Goal: Task Accomplishment & Management: Use online tool/utility

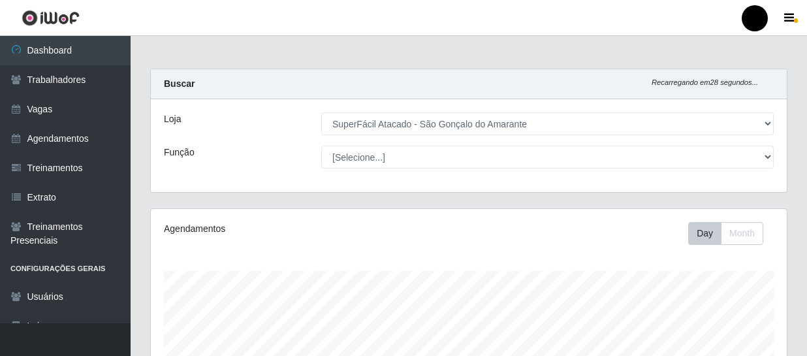
select select "408"
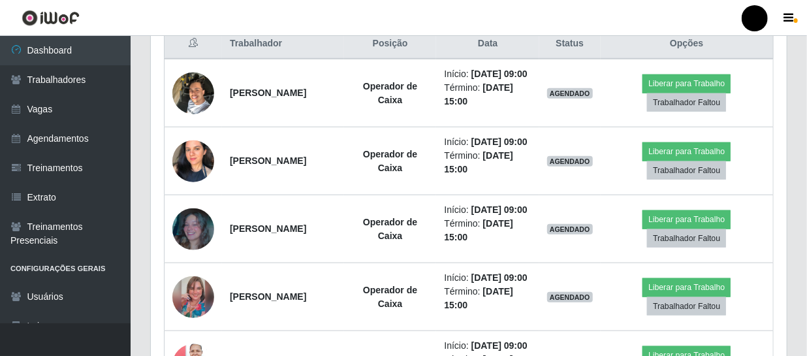
scroll to position [516, 0]
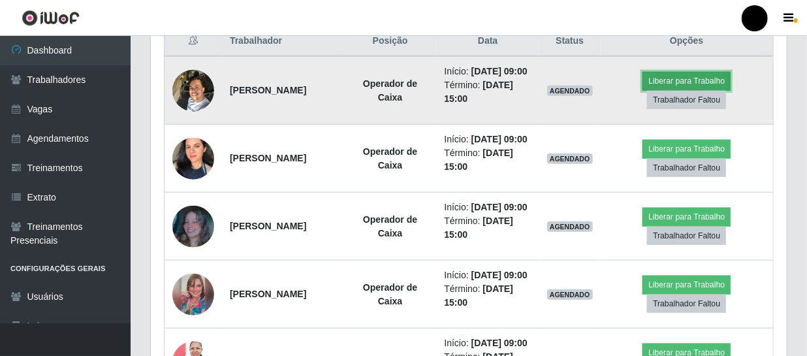
click at [685, 84] on button "Liberar para Trabalho" at bounding box center [687, 81] width 88 height 18
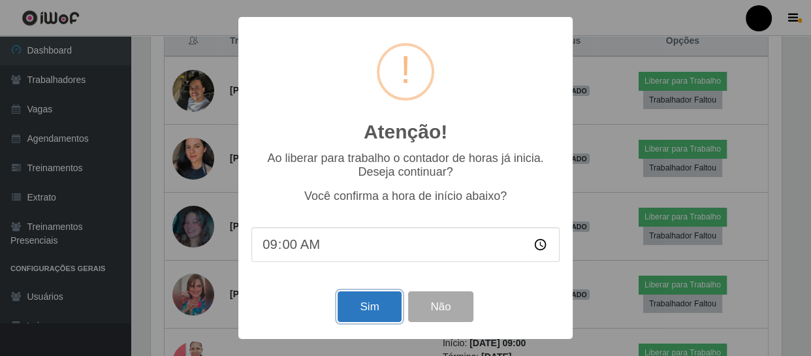
click at [372, 305] on button "Sim" at bounding box center [369, 306] width 63 height 31
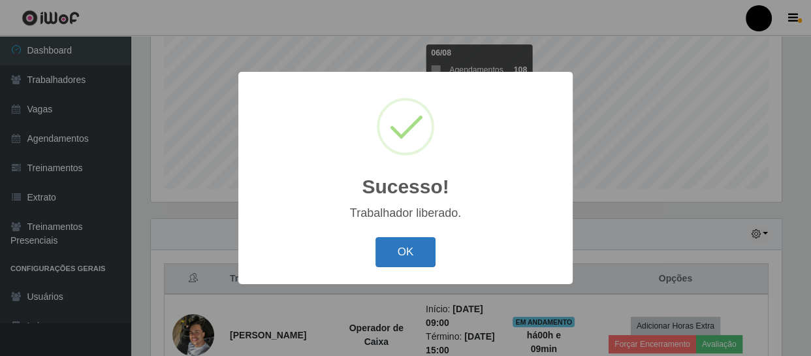
click at [393, 257] on button "OK" at bounding box center [405, 252] width 61 height 31
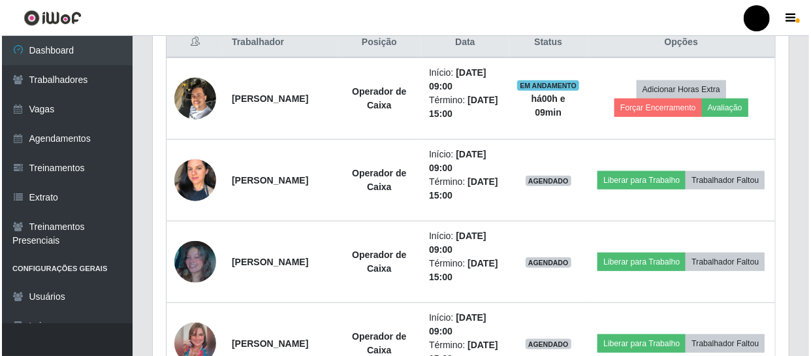
scroll to position [516, 0]
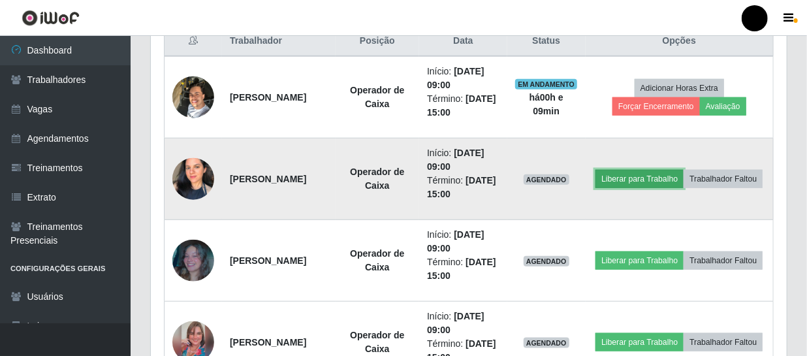
click at [677, 170] on button "Liberar para Trabalho" at bounding box center [640, 179] width 88 height 18
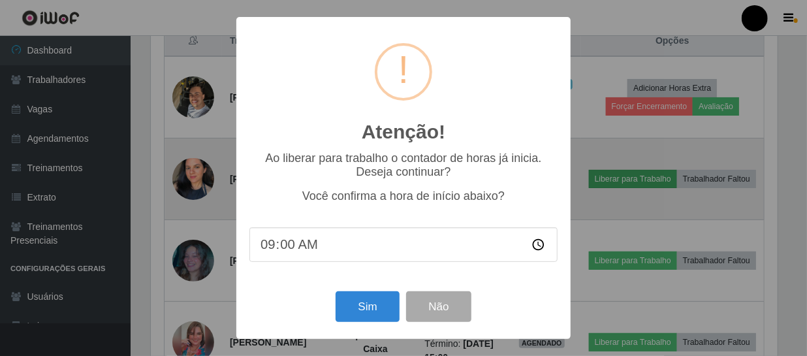
scroll to position [271, 630]
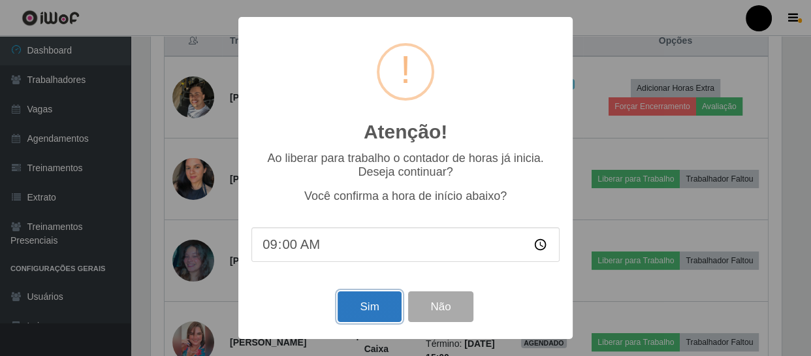
click at [364, 300] on button "Sim" at bounding box center [369, 306] width 63 height 31
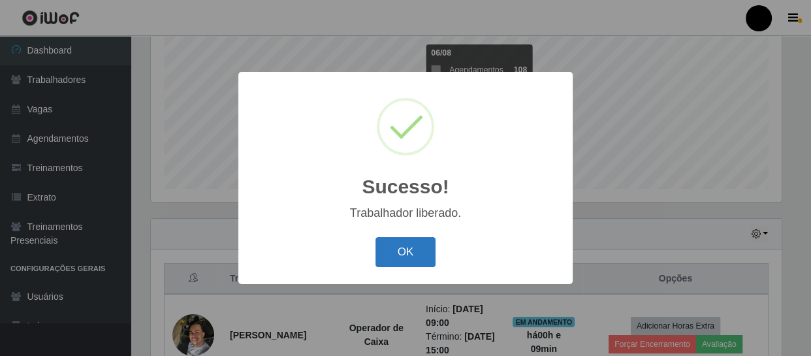
click at [406, 245] on button "OK" at bounding box center [405, 252] width 61 height 31
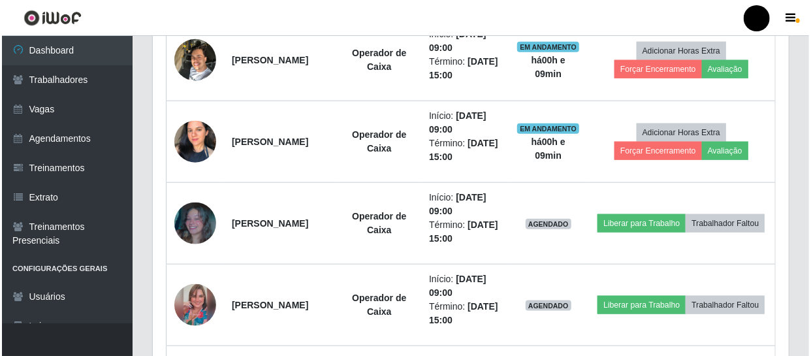
scroll to position [575, 0]
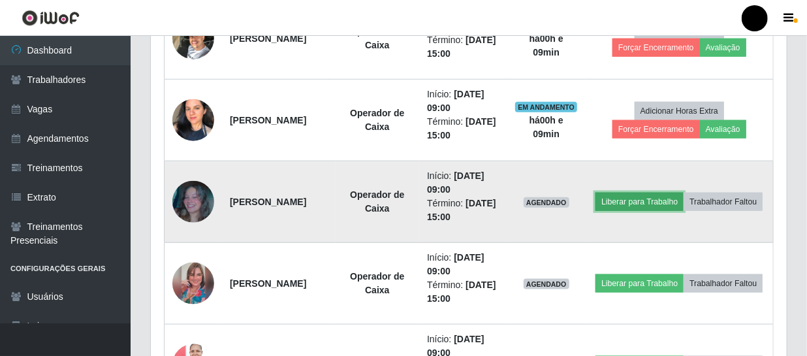
click at [665, 193] on button "Liberar para Trabalho" at bounding box center [640, 202] width 88 height 18
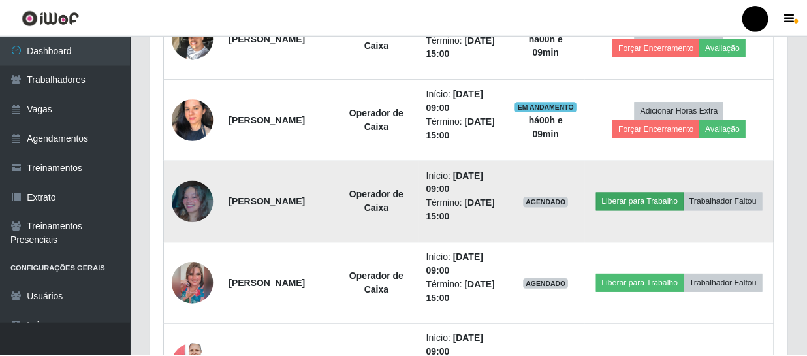
scroll to position [271, 630]
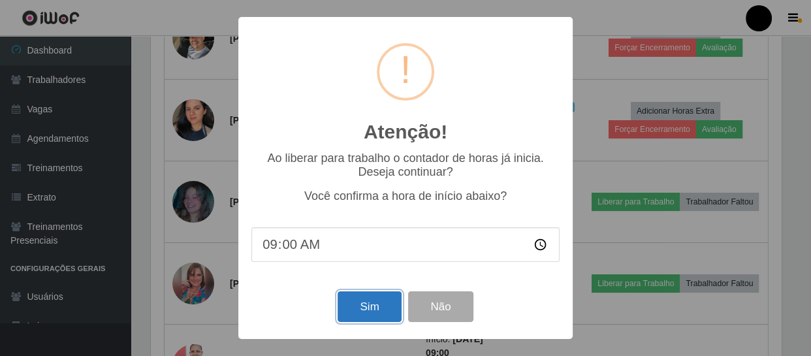
click at [359, 314] on button "Sim" at bounding box center [369, 306] width 63 height 31
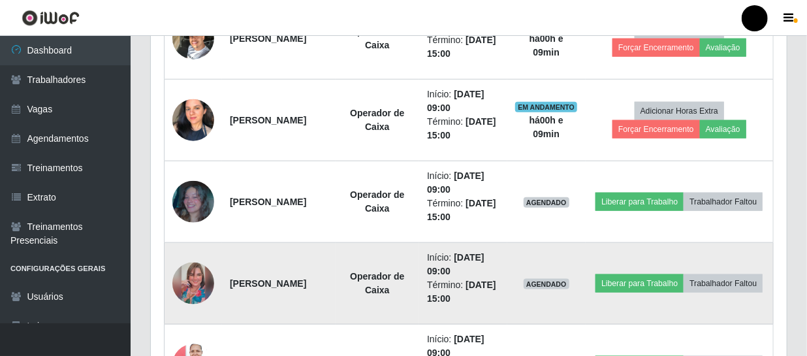
scroll to position [0, 0]
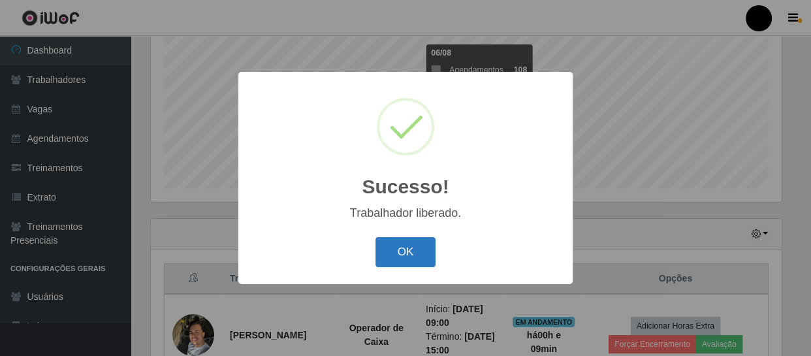
click at [409, 254] on button "OK" at bounding box center [405, 252] width 61 height 31
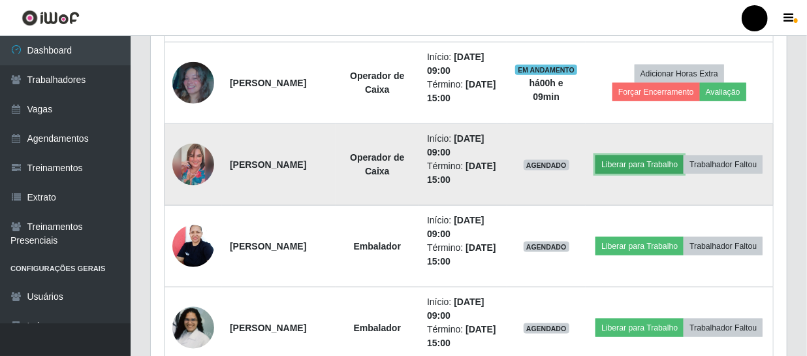
click at [684, 155] on button "Liberar para Trabalho" at bounding box center [640, 164] width 88 height 18
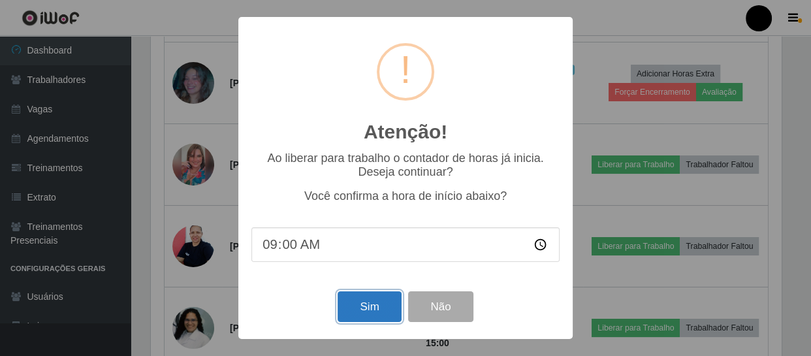
click at [381, 308] on button "Sim" at bounding box center [369, 306] width 63 height 31
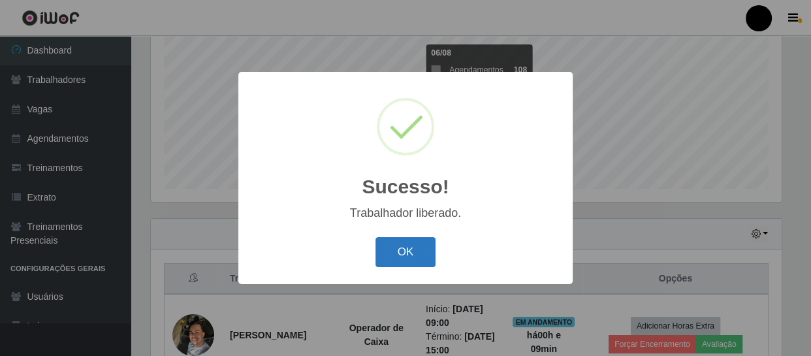
click at [407, 247] on button "OK" at bounding box center [405, 252] width 61 height 31
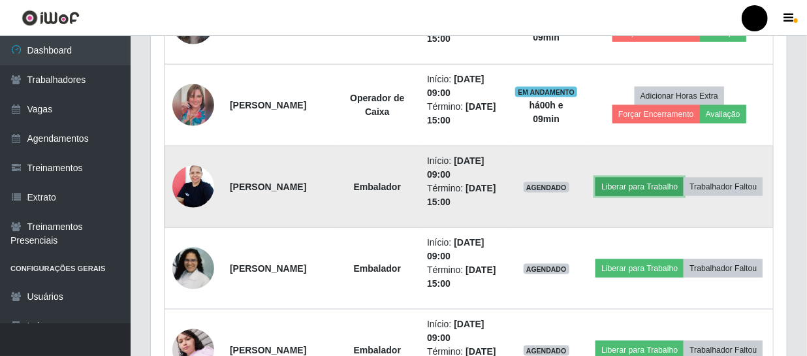
click at [665, 178] on button "Liberar para Trabalho" at bounding box center [640, 187] width 88 height 18
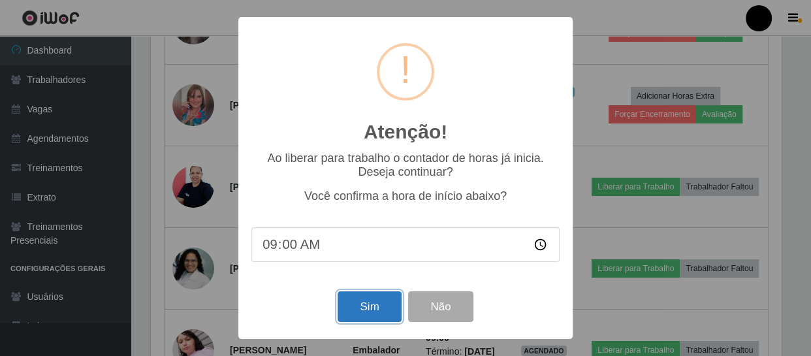
click at [367, 309] on button "Sim" at bounding box center [369, 306] width 63 height 31
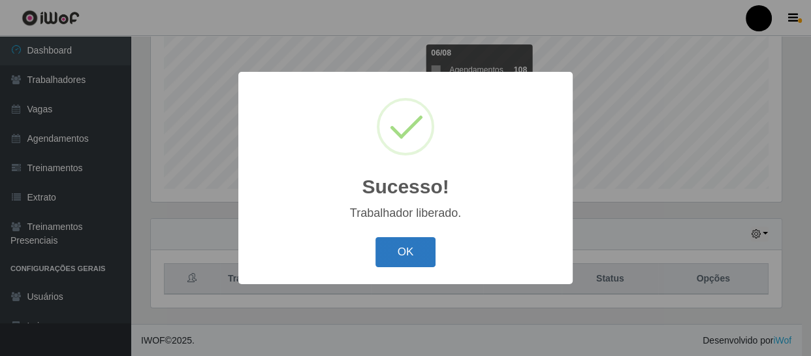
click at [409, 253] on button "OK" at bounding box center [405, 252] width 61 height 31
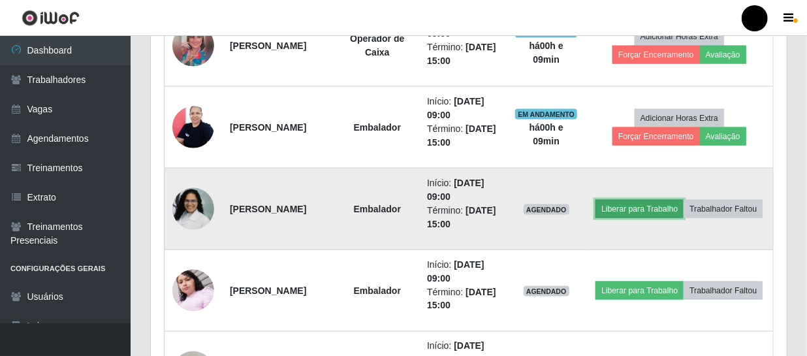
click at [684, 201] on button "Liberar para Trabalho" at bounding box center [640, 209] width 88 height 18
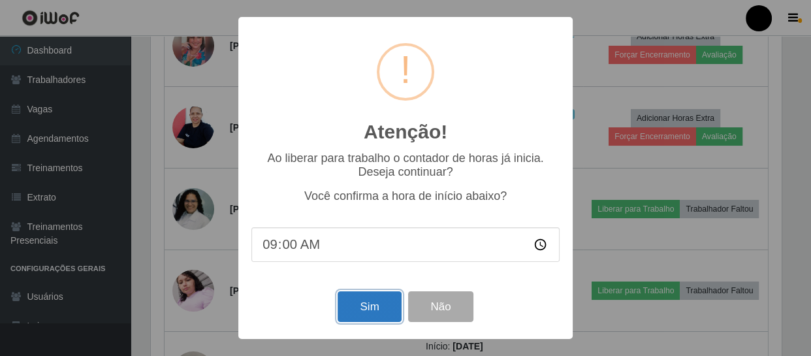
click at [353, 310] on button "Sim" at bounding box center [369, 306] width 63 height 31
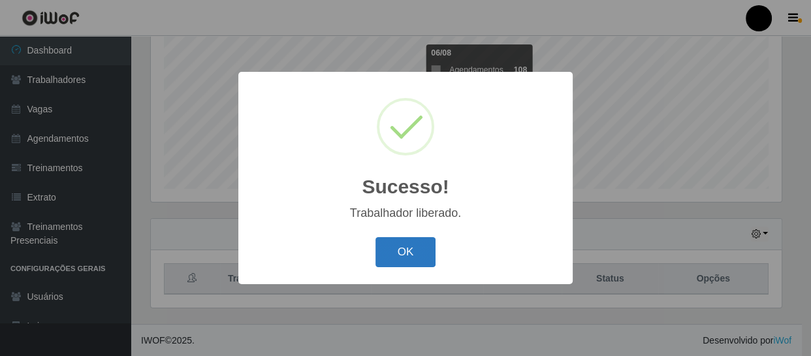
click at [415, 242] on button "OK" at bounding box center [405, 252] width 61 height 31
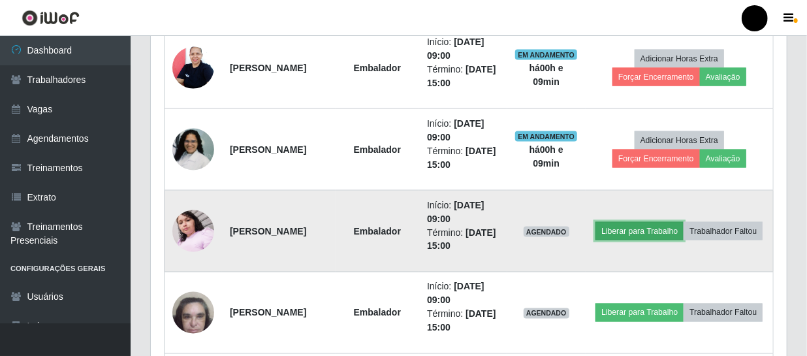
click at [684, 222] on button "Liberar para Trabalho" at bounding box center [640, 231] width 88 height 18
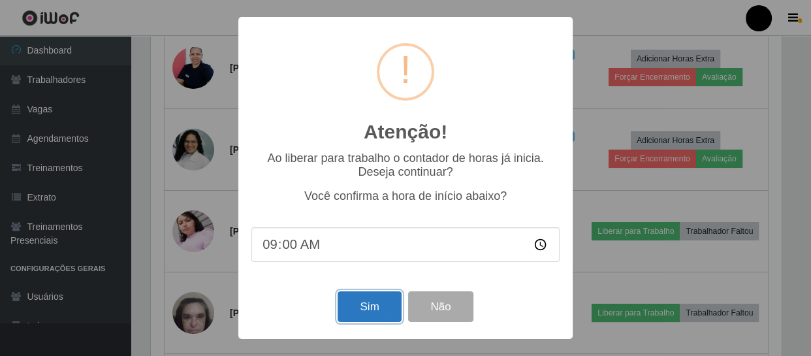
click at [373, 301] on button "Sim" at bounding box center [369, 306] width 63 height 31
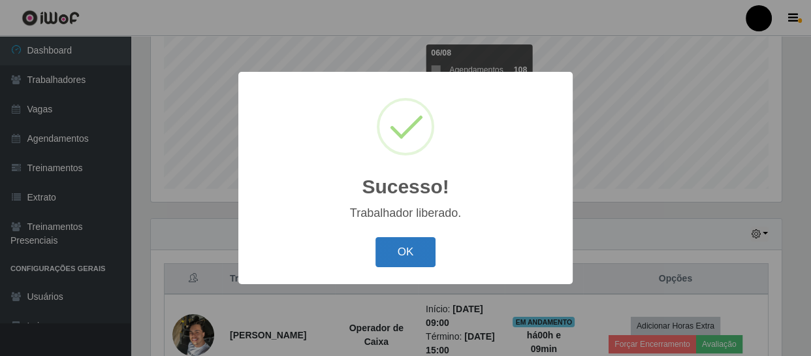
click at [402, 255] on button "OK" at bounding box center [405, 252] width 61 height 31
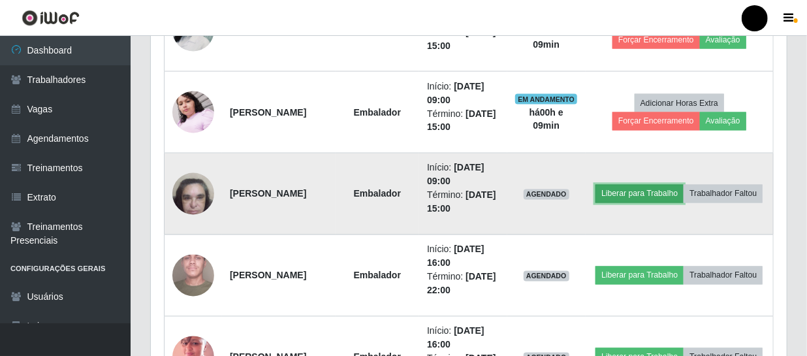
click at [663, 185] on button "Liberar para Trabalho" at bounding box center [640, 194] width 88 height 18
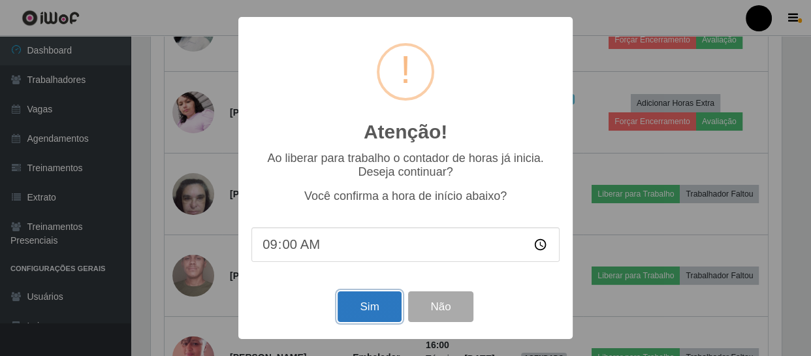
click at [360, 311] on button "Sim" at bounding box center [369, 306] width 63 height 31
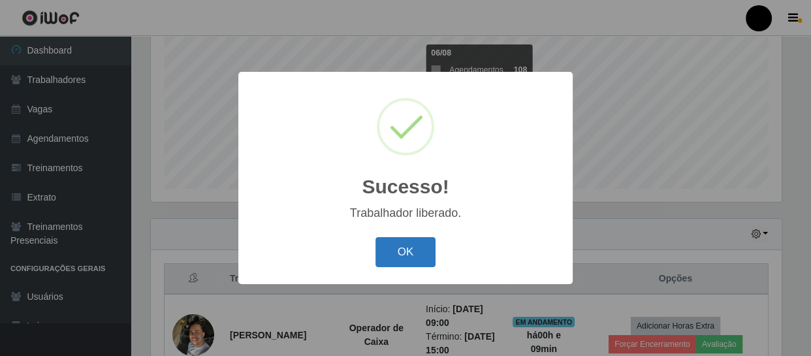
click at [412, 255] on button "OK" at bounding box center [405, 252] width 61 height 31
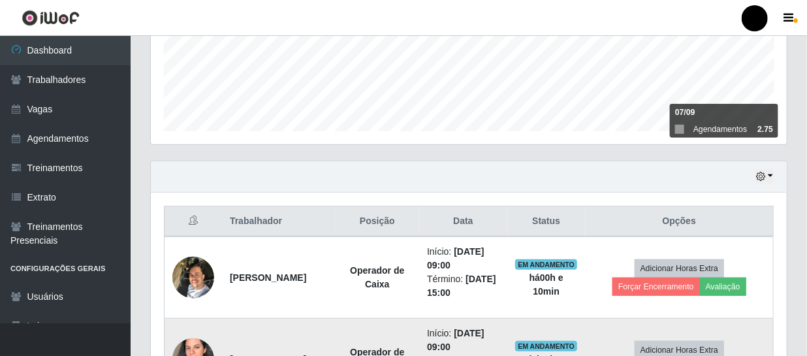
scroll to position [338, 0]
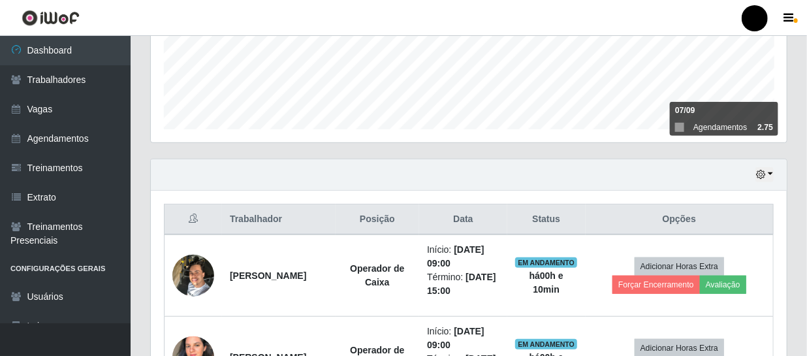
click at [522, 159] on div "Hoje 1 dia 3 dias 1 Semana Não encerrados" at bounding box center [469, 174] width 636 height 31
click at [761, 175] on icon "button" at bounding box center [760, 174] width 9 height 9
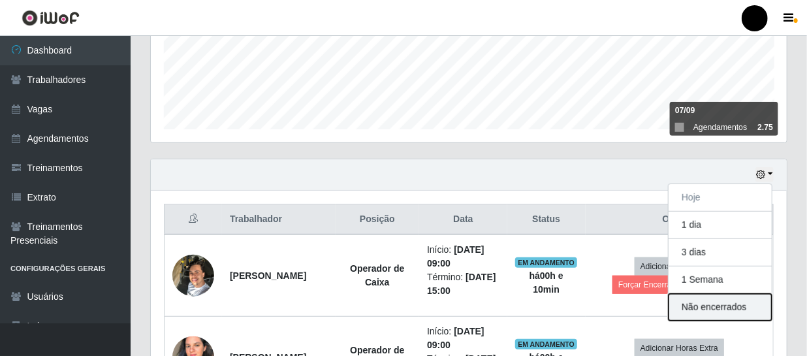
click at [724, 308] on button "Não encerrados" at bounding box center [720, 307] width 103 height 27
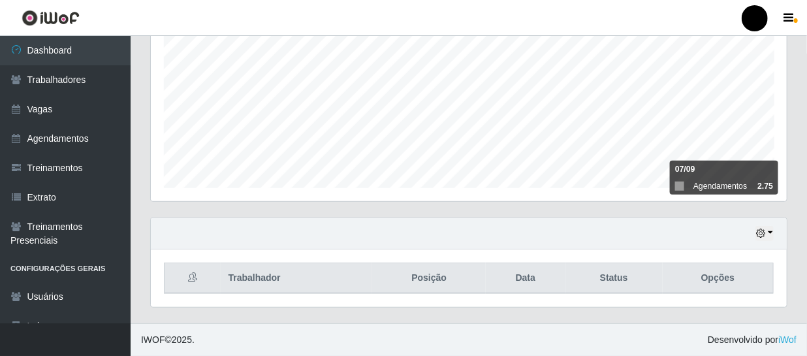
scroll to position [278, 0]
click at [763, 229] on icon "button" at bounding box center [760, 233] width 9 height 9
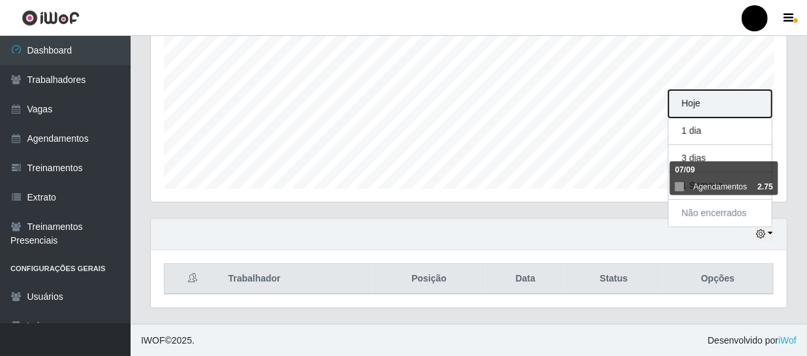
click at [718, 106] on button "Hoje" at bounding box center [720, 103] width 103 height 27
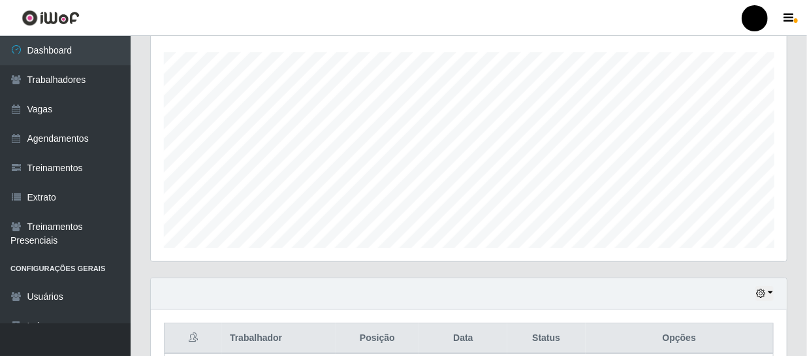
scroll to position [100, 0]
